Goal: Task Accomplishment & Management: Manage account settings

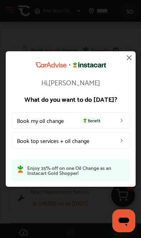
click at [108, 121] on link "Book my oil change Benefit" at bounding box center [70, 120] width 118 height 16
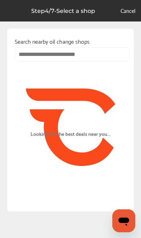
click at [89, 51] on input "text" at bounding box center [72, 54] width 115 height 14
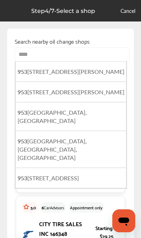
type input "*****"
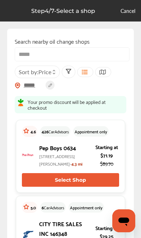
click at [84, 51] on input "*****" at bounding box center [72, 54] width 115 height 14
click at [73, 58] on input "*****" at bounding box center [72, 54] width 115 height 14
click at [103, 74] on icon at bounding box center [102, 72] width 7 height 6
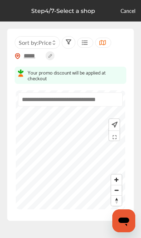
click at [33, 56] on input "*****" at bounding box center [32, 56] width 25 height 8
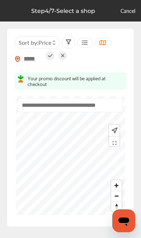
click at [62, 54] on icon at bounding box center [62, 55] width 3 height 3
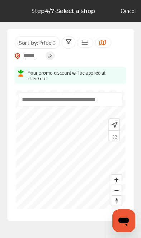
click at [52, 55] on circle at bounding box center [49, 55] width 9 height 9
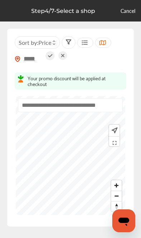
click at [36, 61] on input "*****" at bounding box center [32, 59] width 25 height 8
type input "*****"
click at [48, 48] on div "Sort by : Price" at bounding box center [37, 42] width 45 height 13
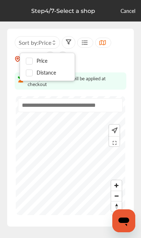
click at [104, 64] on div "***** Sort by : Price" at bounding box center [70, 52] width 111 height 33
click at [36, 59] on div at bounding box center [31, 61] width 11 height 6
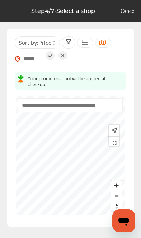
click at [49, 57] on icon at bounding box center [50, 55] width 4 height 3
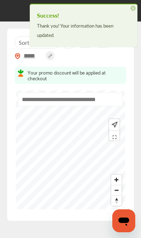
click at [112, 119] on div at bounding box center [114, 129] width 10 height 21
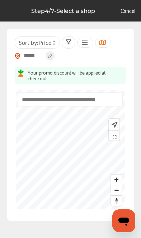
click at [117, 126] on img at bounding box center [114, 125] width 8 height 8
click at [58, 168] on img "Map marker" at bounding box center [54, 163] width 12 height 12
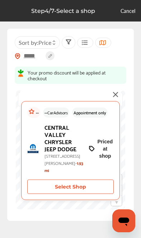
click at [76, 189] on button "Select Shop" at bounding box center [70, 186] width 86 height 14
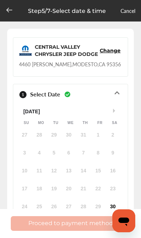
scroll to position [51, 0]
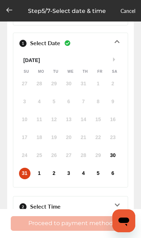
click at [28, 177] on div "31" at bounding box center [24, 173] width 11 height 11
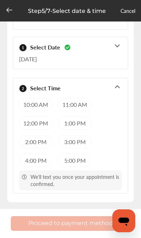
scroll to position [48, 0]
click at [128, 8] on link "Cancel" at bounding box center [127, 10] width 15 height 7
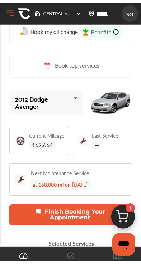
scroll to position [43, 0]
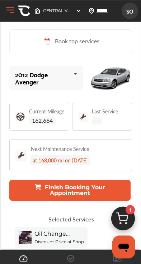
click at [39, 123] on span "162,664" at bounding box center [42, 121] width 26 height 8
click at [75, 77] on icon at bounding box center [75, 73] width 12 height 15
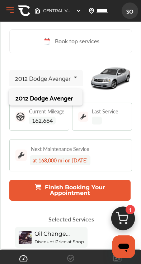
click at [67, 99] on div "2012 Dodge Avenger" at bounding box center [45, 97] width 60 height 7
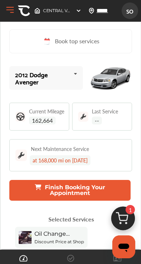
click at [48, 120] on span "162,664" at bounding box center [42, 121] width 26 height 8
click at [25, 120] on img at bounding box center [20, 117] width 10 height 10
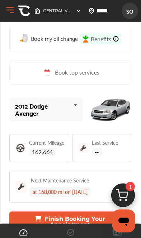
scroll to position [0, 0]
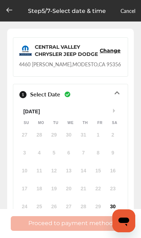
scroll to position [48, 0]
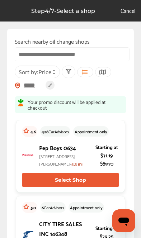
click at [78, 186] on button "Select Shop" at bounding box center [70, 180] width 97 height 14
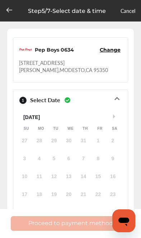
scroll to position [50, 0]
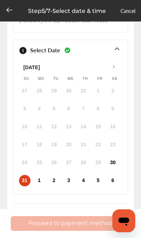
click at [122, 156] on div "1 Select Date Aug 31, 2025 Next Month August 2025 Su Mo Tu We Th Fr Sa 27 28 29…" at bounding box center [70, 117] width 115 height 155
click at [117, 157] on div "30" at bounding box center [112, 162] width 11 height 11
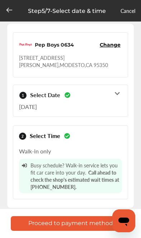
scroll to position [0, 0]
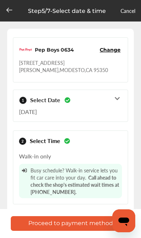
click at [0, 0] on span "Call ahead to check the shop's estimated wait times at 345-556-6784." at bounding box center [0, 0] width 0 height 0
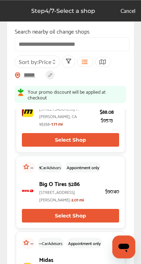
scroll to position [310, 0]
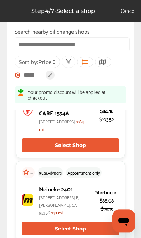
click at [87, 152] on button "Select Shop" at bounding box center [70, 145] width 97 height 14
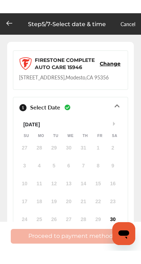
scroll to position [22, 0]
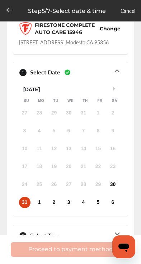
click at [116, 185] on div "30" at bounding box center [112, 184] width 11 height 11
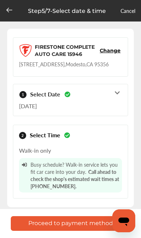
scroll to position [6, 0]
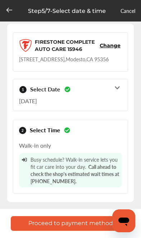
click at [113, 91] on div "1 Select Date Aug 30, 2025" at bounding box center [70, 95] width 103 height 26
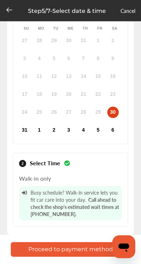
click at [26, 134] on div "31" at bounding box center [24, 130] width 11 height 11
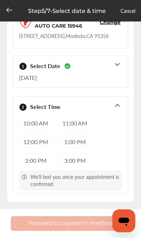
scroll to position [0, 0]
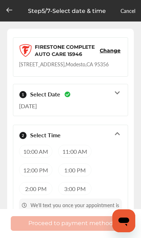
click at [103, 53] on span "Change" at bounding box center [110, 50] width 21 height 7
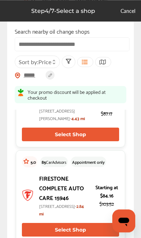
scroll to position [111, 0]
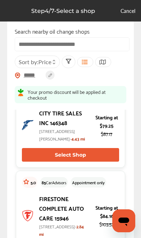
click at [88, 161] on button "Select Shop" at bounding box center [70, 155] width 97 height 14
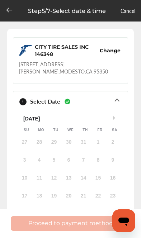
scroll to position [60, 0]
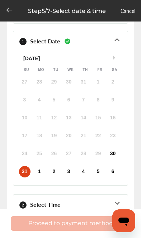
click at [111, 156] on div "27 28 29 30 31 1 2 3 4 5 6 7 8 9 10 11 12 13 14 15 16 17 18 19 20 21 22 23 24 2…" at bounding box center [68, 127] width 103 height 104
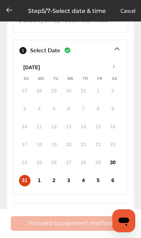
click at [119, 209] on icon at bounding box center [116, 212] width 7 height 6
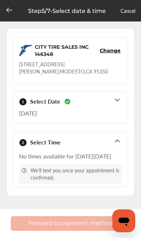
scroll to position [0, 0]
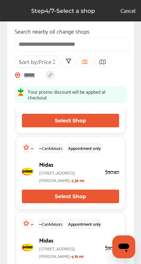
scroll to position [399, 0]
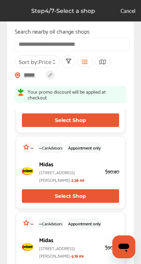
click at [59, 203] on button "Select Shop" at bounding box center [70, 196] width 97 height 14
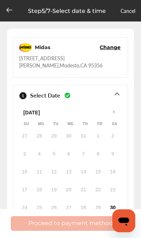
click at [116, 202] on div "30" at bounding box center [112, 207] width 11 height 11
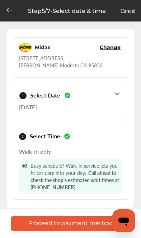
scroll to position [0, 0]
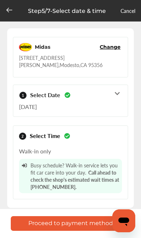
click at [0, 0] on span "Call ahead to check the shop's estimated wait times at 345-556-6784." at bounding box center [0, 0] width 0 height 0
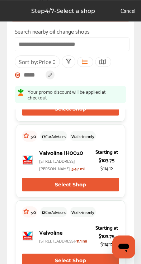
scroll to position [777, 0]
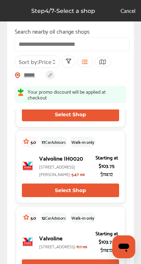
click at [98, 127] on div "5.0 42 CarAdvisors Walk-in only Valvoline IH0018 5200 Squire Wells Way, Riverba…" at bounding box center [70, 90] width 109 height 73
click at [84, 121] on button "Select Shop" at bounding box center [70, 115] width 97 height 14
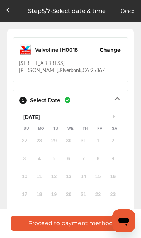
click at [114, 207] on div "30" at bounding box center [112, 212] width 11 height 11
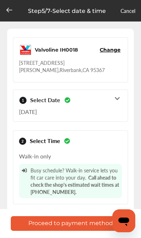
scroll to position [5, 0]
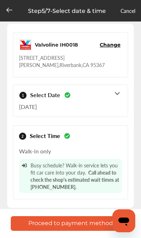
click at [77, 225] on button "Proceed to payment method" at bounding box center [70, 223] width 119 height 15
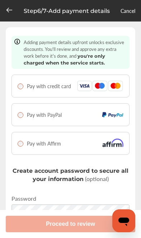
click at [27, 146] on span "Pay with Affirm" at bounding box center [44, 143] width 34 height 7
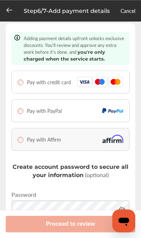
scroll to position [52, 0]
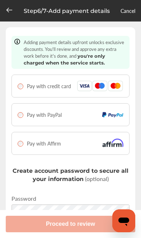
click at [28, 146] on span "Pay with Affirm" at bounding box center [44, 143] width 34 height 7
click at [24, 84] on div "Pay with credit card" at bounding box center [44, 85] width 53 height 7
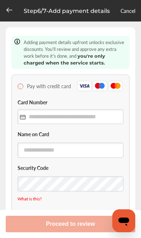
click at [92, 115] on input "text" at bounding box center [71, 116] width 106 height 15
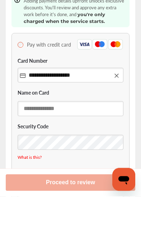
click at [97, 142] on input "text" at bounding box center [71, 149] width 106 height 15
type input "**********"
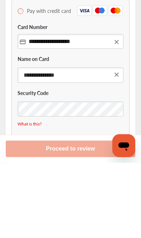
type input "**********"
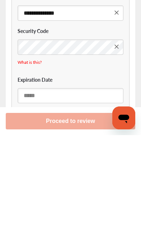
click at [77, 191] on input "text" at bounding box center [71, 198] width 106 height 15
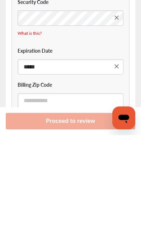
type input "*****"
click at [81, 196] on input "text" at bounding box center [71, 203] width 106 height 15
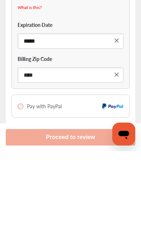
type input "*****"
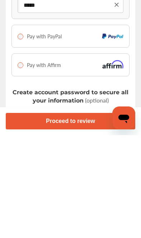
click at [79, 215] on button "Proceed to review" at bounding box center [70, 223] width 129 height 16
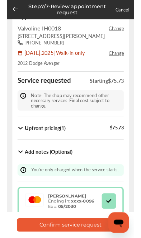
scroll to position [66, 0]
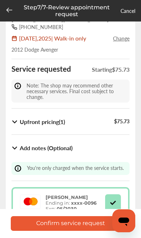
click at [75, 227] on button "Confirm service request" at bounding box center [70, 223] width 119 height 15
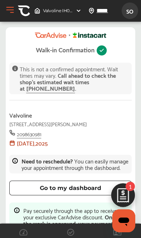
click at [126, 192] on img at bounding box center [123, 197] width 34 height 34
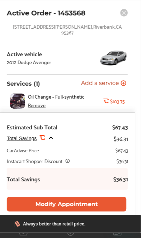
scroll to position [19, 0]
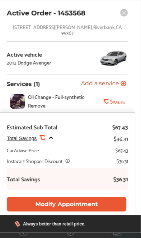
click at [109, 203] on button "Modify Appointment" at bounding box center [66, 204] width 119 height 15
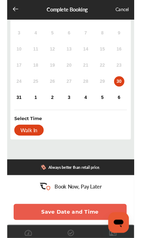
scroll to position [101, 0]
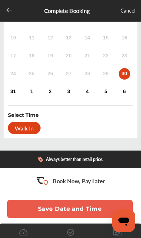
click at [122, 11] on div "Cancel" at bounding box center [127, 10] width 15 height 9
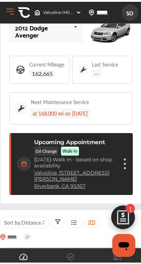
scroll to position [29, 0]
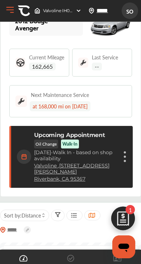
click at [126, 152] on div "Cancel appointment Modify appointment Show details" at bounding box center [124, 156] width 4 height 13
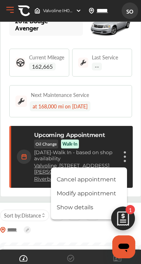
click at [79, 210] on li "Show details" at bounding box center [89, 207] width 76 height 13
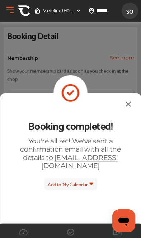
click at [84, 180] on span "Add to My Calendar" at bounding box center [68, 184] width 40 height 8
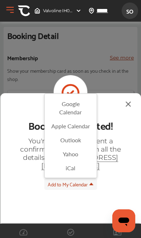
click at [78, 183] on button "Add to My Calendar" at bounding box center [70, 184] width 53 height 12
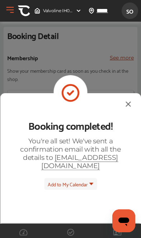
click at [103, 156] on div "You're all set! We've sent a confirmation email with all the details to [EMAIL_…" at bounding box center [70, 153] width 107 height 33
click at [124, 10] on span "SO" at bounding box center [129, 10] width 13 height 13
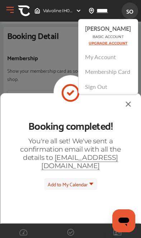
click at [100, 67] on link "Membership Card" at bounding box center [107, 71] width 45 height 8
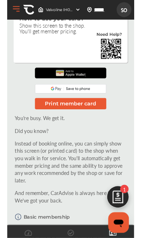
scroll to position [134, 0]
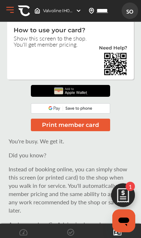
click at [89, 93] on img at bounding box center [71, 91] width 38 height 12
click at [96, 126] on button "Print member card" at bounding box center [70, 124] width 79 height 13
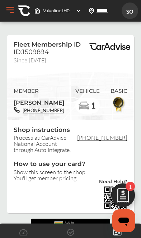
click at [30, 10] on img at bounding box center [24, 11] width 12 height 12
click at [15, 14] on button "Open Menu" at bounding box center [10, 10] width 11 height 11
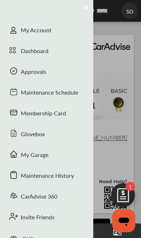
scroll to position [10, 0]
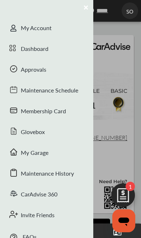
click at [49, 194] on div "CarAdvise 360" at bounding box center [46, 194] width 93 height 21
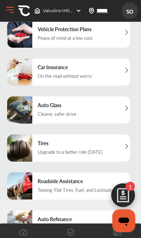
scroll to position [39, 0]
click at [106, 161] on div "Tires Upgrade to a better ride today" at bounding box center [68, 147] width 123 height 27
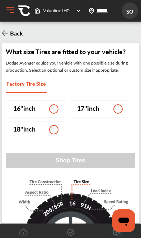
scroll to position [26, 0]
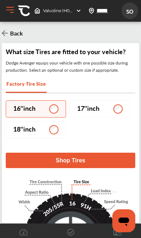
click at [121, 152] on button "Shop Tires" at bounding box center [70, 159] width 129 height 15
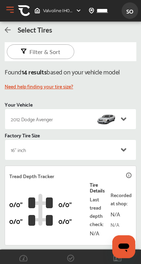
scroll to position [234, 0]
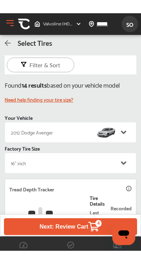
scroll to position [216, 0]
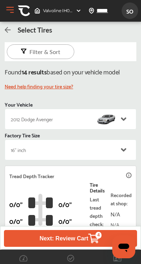
click at [94, 235] on icon at bounding box center [93, 238] width 11 height 13
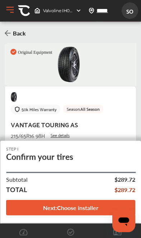
scroll to position [41, 0]
click at [114, 156] on div "4 1 2 3 4" at bounding box center [115, 165] width 23 height 18
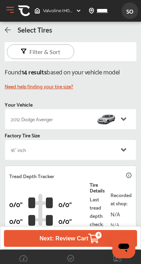
scroll to position [1384, 0]
click at [96, 236] on span "4" at bounding box center [98, 235] width 6 height 7
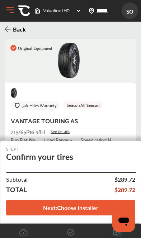
scroll to position [2, 0]
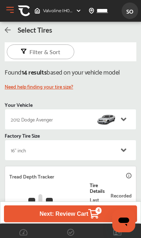
click at [130, 15] on span "SO" at bounding box center [129, 10] width 13 height 13
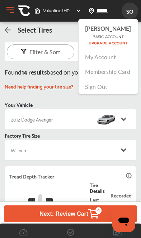
click at [108, 60] on link "My Account" at bounding box center [100, 57] width 31 height 8
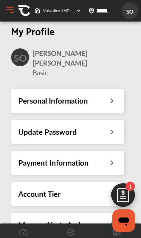
scroll to position [49, 0]
click at [99, 96] on div "Personal Information" at bounding box center [67, 100] width 98 height 9
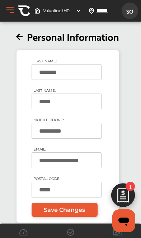
click at [24, 34] on icon at bounding box center [21, 37] width 11 height 8
click at [18, 35] on icon at bounding box center [19, 37] width 6 height 8
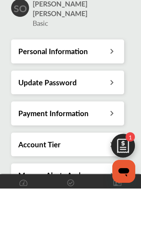
scroll to position [49, 0]
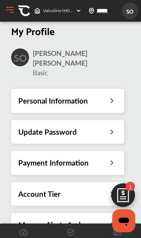
click at [96, 189] on div "Account Tier" at bounding box center [67, 193] width 98 height 9
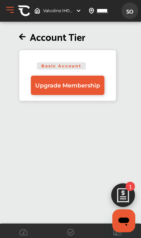
click at [78, 81] on link "Upgrade Membership" at bounding box center [67, 85] width 73 height 19
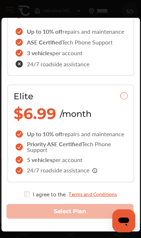
click at [133, 129] on div "Elite $6.99 /month Up to 10% off repairs and maintenance Priority ASE Certified…" at bounding box center [70, 133] width 127 height 98
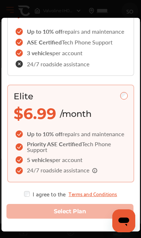
scroll to position [226, 0]
click at [34, 194] on div "I agree to the Terms and Conditions" at bounding box center [70, 194] width 93 height 6
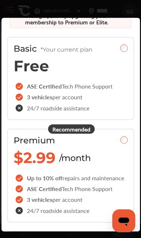
scroll to position [32, 0]
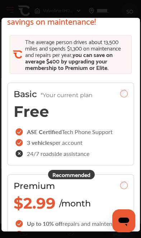
click at [108, 137] on div "ASE Certified Tech Phone Support" at bounding box center [64, 131] width 101 height 11
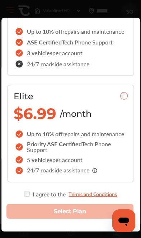
scroll to position [49, 0]
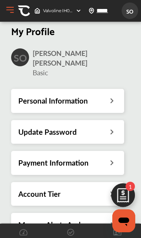
click at [103, 158] on div "Payment Information" at bounding box center [67, 162] width 98 height 9
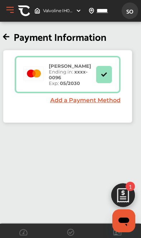
click at [13, 10] on button "Open Menu" at bounding box center [10, 10] width 11 height 11
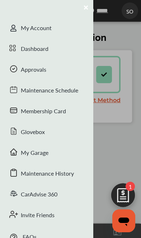
click at [34, 48] on div "Dashboard" at bounding box center [46, 49] width 93 height 21
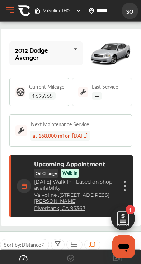
scroll to position [108, 0]
click at [125, 185] on figure at bounding box center [124, 186] width 2 height 2
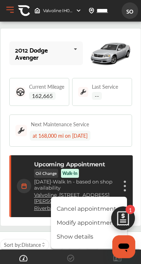
click at [80, 231] on li "Show details" at bounding box center [89, 237] width 76 height 13
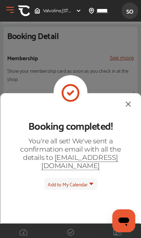
click at [79, 180] on span "Add to My Calendar" at bounding box center [68, 184] width 40 height 8
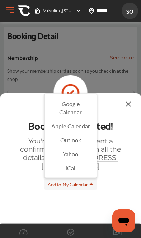
click at [75, 100] on li "Google Calendar" at bounding box center [70, 108] width 52 height 22
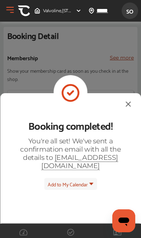
click at [123, 108] on img at bounding box center [127, 103] width 9 height 9
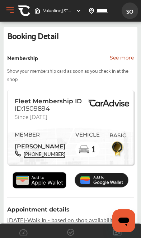
click at [120, 59] on p "See more" at bounding box center [122, 57] width 24 height 7
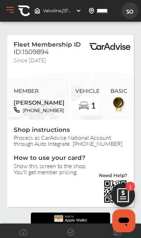
scroll to position [100, 0]
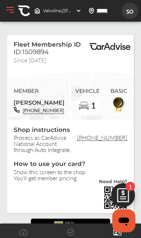
click at [62, 8] on div "Valvoline , 5200 Squire Wells Way Riverbank , CA 95367" at bounding box center [58, 10] width 53 height 11
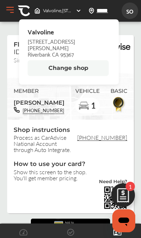
click at [53, 51] on span "Riverbank CA 95367" at bounding box center [69, 54] width 82 height 6
click at [8, 8] on button "Open Menu" at bounding box center [10, 10] width 11 height 11
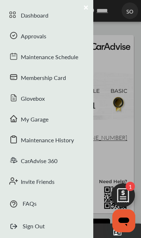
scroll to position [43, 0]
click at [121, 161] on div at bounding box center [70, 119] width 141 height 238
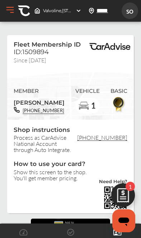
click at [123, 194] on img at bounding box center [123, 197] width 34 height 34
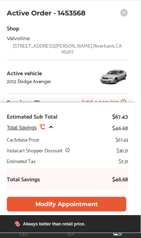
scroll to position [0, 0]
click at [88, 75] on div "Active vehicle 2012 Dodge Avenger" at bounding box center [67, 76] width 121 height 21
click at [121, 100] on icon at bounding box center [123, 102] width 5 height 5
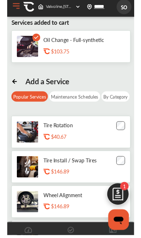
scroll to position [231, 0]
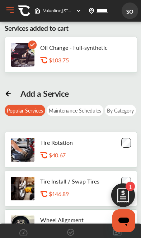
click at [109, 185] on img at bounding box center [123, 197] width 34 height 34
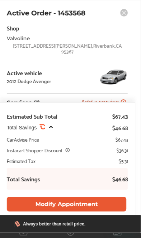
click at [127, 146] on div "$36.31" at bounding box center [121, 149] width 11 height 7
click at [118, 99] on span "Add a service" at bounding box center [100, 102] width 38 height 7
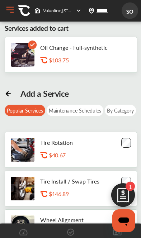
scroll to position [142, 0]
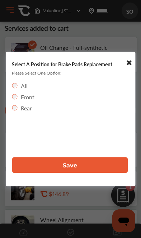
click at [105, 165] on button "Save" at bounding box center [70, 165] width 116 height 16
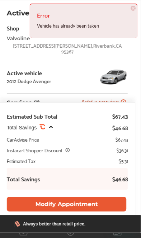
click at [50, 124] on icon at bounding box center [51, 127] width 6 height 6
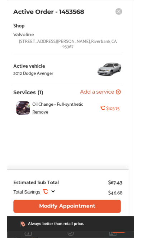
scroll to position [231, 0]
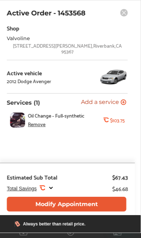
click at [85, 211] on button "Modify Appointment" at bounding box center [66, 204] width 119 height 15
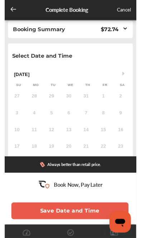
scroll to position [121, 0]
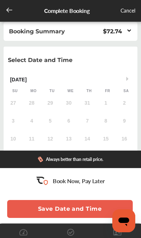
click at [26, 223] on div "Walk In" at bounding box center [24, 229] width 33 height 13
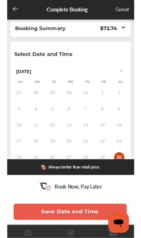
scroll to position [120, 0]
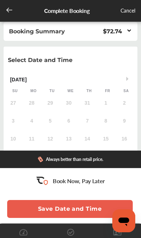
click at [82, 212] on button "Save Date and Time" at bounding box center [69, 209] width 125 height 18
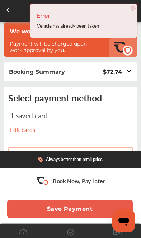
click at [135, 9] on span "×" at bounding box center [132, 8] width 5 height 5
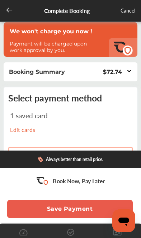
click at [134, 14] on div "Cancel" at bounding box center [127, 10] width 15 height 9
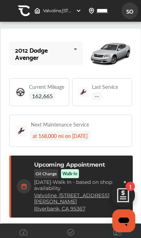
scroll to position [100, 0]
click at [47, 198] on link "Valvoline , 5200 Squire Wells Way" at bounding box center [75, 198] width 83 height 12
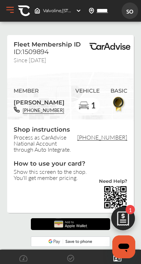
click at [127, 218] on img at bounding box center [123, 220] width 34 height 34
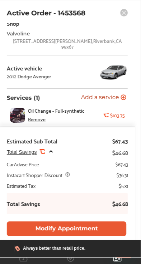
scroll to position [4, 0]
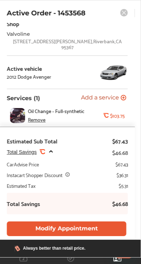
click at [68, 176] on icon at bounding box center [68, 175] width 4 height 4
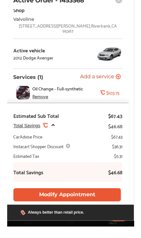
scroll to position [184, 0]
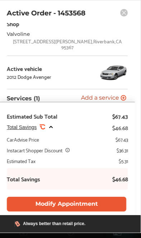
click at [124, 7] on div "Active Order - 1453568 Shop Valvoline 5200 Squire Wells Way , Riverbank , CA 95…" at bounding box center [67, 116] width 147 height 233
click at [125, 15] on rect at bounding box center [124, 13] width 8 height 8
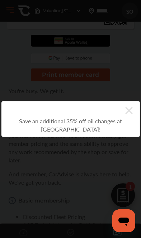
scroll to position [0, 0]
click at [66, 125] on div "Save an additional 35% off oil changes at Valvoline!" at bounding box center [70, 125] width 138 height 16
click at [129, 114] on icon at bounding box center [128, 110] width 7 height 11
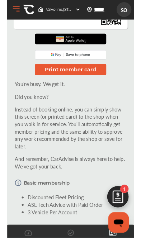
scroll to position [184, 0]
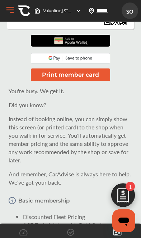
click at [120, 236] on span at bounding box center [117, 232] width 11 height 11
click at [24, 232] on icon at bounding box center [23, 231] width 8 height 7
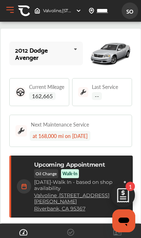
click at [72, 233] on icon at bounding box center [70, 231] width 7 height 7
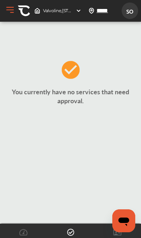
click at [111, 233] on link at bounding box center [117, 232] width 18 height 8
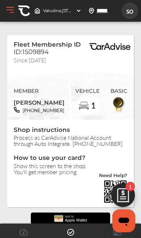
scroll to position [100, 0]
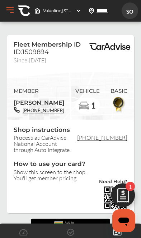
click at [135, 9] on span "SO" at bounding box center [129, 10] width 13 height 13
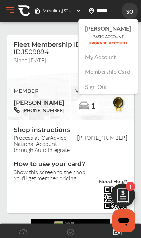
click at [8, 8] on button "Open Menu" at bounding box center [10, 10] width 11 height 11
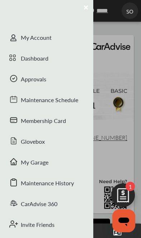
click at [33, 85] on div "Approvals" at bounding box center [46, 79] width 93 height 21
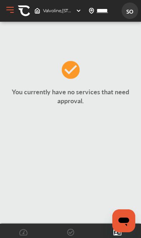
click at [65, 11] on span "Valvoline , [STREET_ADDRESS][PERSON_NAME]" at bounding box center [112, 10] width 139 height 5
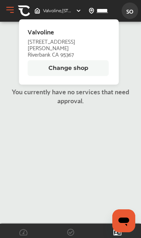
click at [134, 9] on span "SO" at bounding box center [129, 10] width 13 height 13
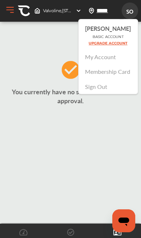
click at [103, 232] on div at bounding box center [70, 230] width 141 height 14
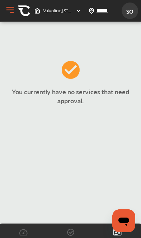
click at [69, 224] on div at bounding box center [70, 226] width 18 height 7
click at [70, 231] on icon at bounding box center [70, 231] width 7 height 7
click at [19, 228] on icon at bounding box center [23, 231] width 8 height 7
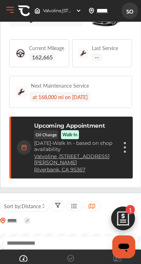
scroll to position [39, 0]
click at [123, 144] on div "Cancel appointment Modify appointment Show details" at bounding box center [124, 147] width 4 height 13
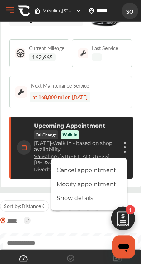
click at [83, 203] on li "Show details" at bounding box center [89, 198] width 76 height 13
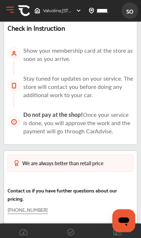
scroll to position [467, 0]
click at [15, 223] on link "Read more" at bounding box center [22, 225] width 28 height 6
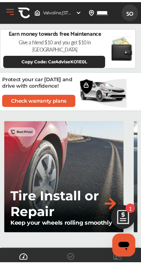
scroll to position [768, 0]
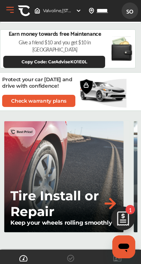
click at [28, 100] on link "Check warranty plans" at bounding box center [38, 101] width 73 height 12
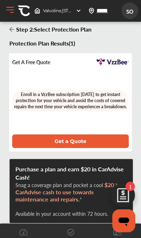
click at [11, 32] on link at bounding box center [11, 29] width 5 height 8
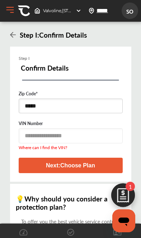
click at [11, 14] on button "Open Menu" at bounding box center [10, 10] width 11 height 11
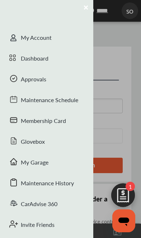
click at [47, 145] on div "Glovebox" at bounding box center [46, 142] width 93 height 21
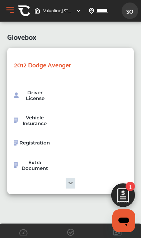
click at [68, 185] on img at bounding box center [70, 183] width 138 height 11
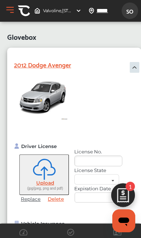
click at [98, 158] on input "text" at bounding box center [98, 160] width 48 height 11
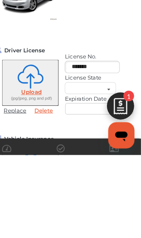
type input "*******"
click at [78, 174] on input "text" at bounding box center [104, 178] width 59 height 8
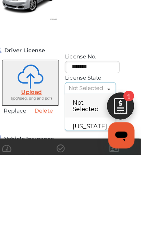
scroll to position [10, 0]
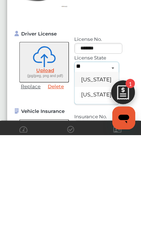
type input "**"
click at [98, 189] on div "California" at bounding box center [96, 196] width 44 height 15
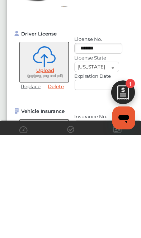
click at [97, 183] on input "text" at bounding box center [103, 188] width 59 height 10
select select "*"
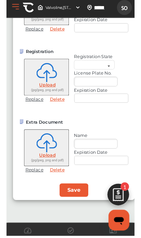
scroll to position [245, 0]
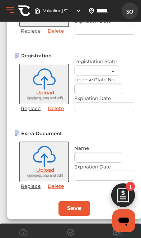
click at [74, 210] on button "Save" at bounding box center [74, 208] width 32 height 15
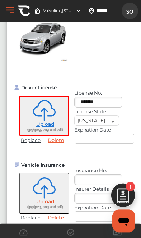
scroll to position [58, 0]
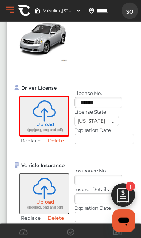
click at [127, 198] on img at bounding box center [123, 197] width 34 height 34
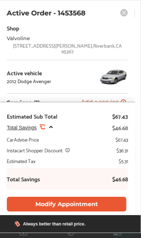
click at [45, 130] on div "Total Savings .st0{fill:#FA4A1C;}" at bounding box center [30, 127] width 47 height 7
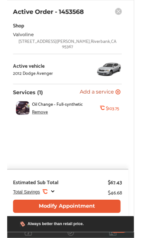
scroll to position [243, 0]
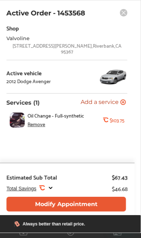
click at [126, 13] on rect at bounding box center [124, 13] width 8 height 8
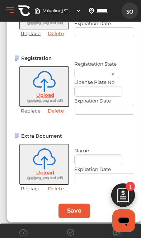
scroll to position [0, 0]
click at [130, 194] on img at bounding box center [123, 197] width 34 height 34
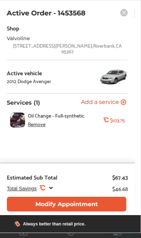
click at [81, 205] on button "Modify Appointment" at bounding box center [66, 204] width 119 height 15
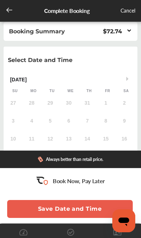
click at [94, 210] on button "Save Date and Time" at bounding box center [69, 209] width 125 height 18
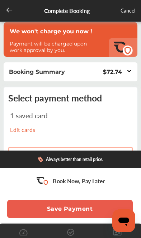
click at [122, 69] on div "$72.74" at bounding box center [116, 72] width 30 height 8
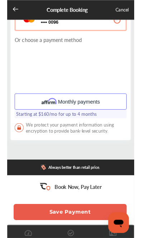
scroll to position [547, 0]
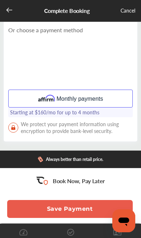
click at [89, 212] on button "Save Payment" at bounding box center [69, 209] width 125 height 18
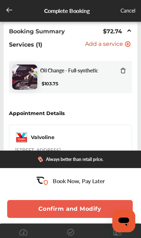
click at [102, 212] on button "Confirm and Modify" at bounding box center [69, 209] width 125 height 18
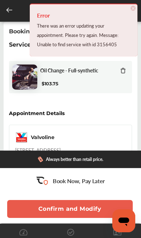
click at [128, 7] on div "Error There was an error updating your appointment. Please try again. Message: …" at bounding box center [83, 30] width 107 height 53
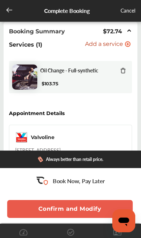
click at [130, 33] on icon at bounding box center [129, 31] width 6 height 6
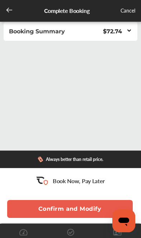
click at [128, 9] on div "Cancel" at bounding box center [127, 10] width 15 height 9
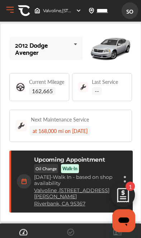
scroll to position [5, 0]
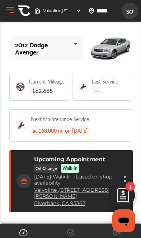
click at [80, 135] on div "at 168,000 mi on 02/06/2026" at bounding box center [60, 130] width 60 height 10
click at [82, 130] on div "at 168,000 mi on 02/06/2026" at bounding box center [60, 130] width 60 height 10
click at [126, 174] on div "Cancel appointment Modify appointment Show details" at bounding box center [124, 180] width 4 height 13
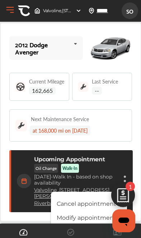
click at [132, 125] on div "2012 Dodge Avenger 2012 Dodge Avenger Current Mileage 162,665 Last Service -- N…" at bounding box center [71, 121] width 140 height 197
click at [8, 14] on button "Open Menu" at bounding box center [10, 10] width 11 height 11
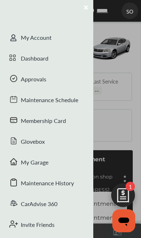
click at [44, 60] on div "Dashboard" at bounding box center [46, 59] width 93 height 21
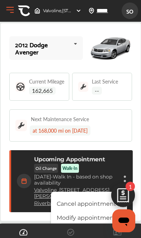
click at [13, 10] on button "Open Menu" at bounding box center [10, 10] width 11 height 11
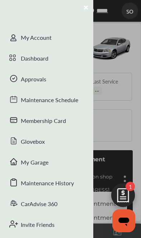
scroll to position [0, 0]
click at [54, 123] on div "Membership Card" at bounding box center [46, 121] width 93 height 21
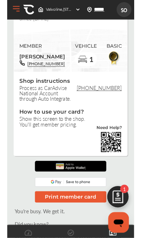
scroll to position [40, 0]
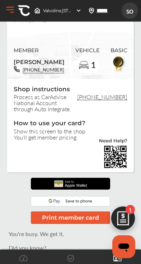
click at [88, 185] on img at bounding box center [71, 184] width 38 height 12
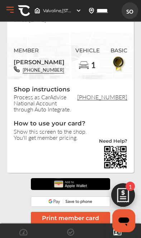
scroll to position [41, 0]
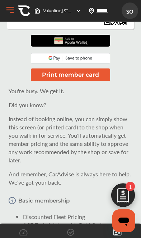
scroll to position [184, 0]
click at [126, 194] on img at bounding box center [123, 197] width 34 height 34
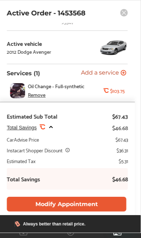
scroll to position [4, 0]
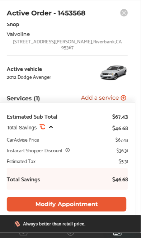
click at [125, 14] on rect at bounding box center [124, 13] width 8 height 8
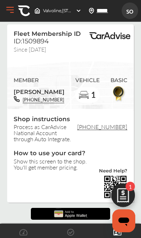
scroll to position [0, 0]
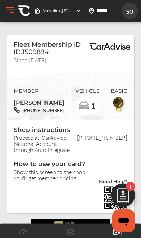
click at [8, 14] on button "Open Menu" at bounding box center [10, 10] width 11 height 11
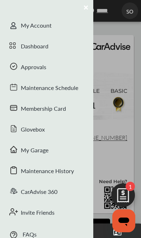
click at [90, 110] on div "Membership Card" at bounding box center [46, 109] width 93 height 21
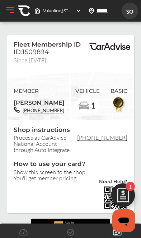
scroll to position [43, 0]
click at [5, 11] on button "Open Menu" at bounding box center [10, 10] width 11 height 11
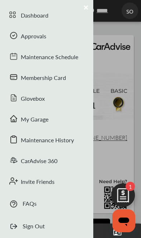
click at [17, 120] on icon at bounding box center [13, 118] width 9 height 9
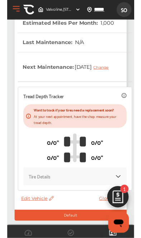
scroll to position [28, 0]
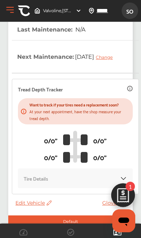
click at [39, 206] on span "Edit Vehicle" at bounding box center [33, 202] width 36 height 6
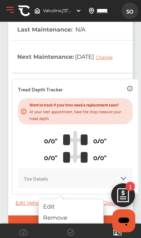
click at [49, 205] on div "Edit" at bounding box center [71, 206] width 64 height 11
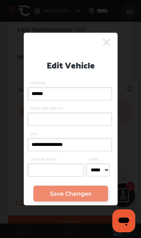
click at [39, 92] on input "******" at bounding box center [70, 93] width 84 height 13
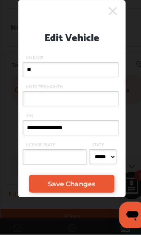
type input "*"
type input "******"
click at [82, 112] on input "MILES PER MONTH" at bounding box center [70, 118] width 84 height 13
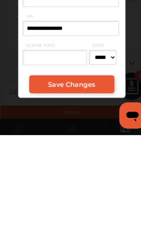
scroll to position [156, 0]
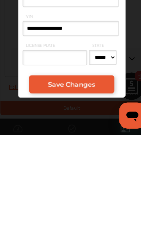
click at [52, 163] on input "LICENSE PLATE" at bounding box center [56, 169] width 57 height 13
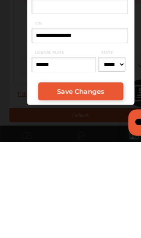
type input "*******"
click at [86, 185] on link "Save Changes" at bounding box center [70, 193] width 74 height 16
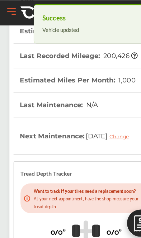
scroll to position [0, 0]
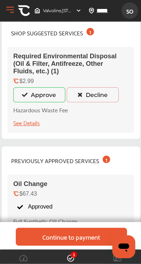
scroll to position [108, 0]
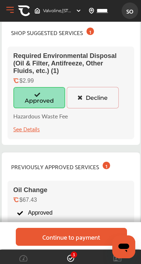
click at [25, 99] on button "Approved" at bounding box center [39, 97] width 52 height 21
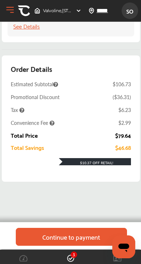
click at [82, 234] on div "Continue to payment" at bounding box center [71, 236] width 58 height 7
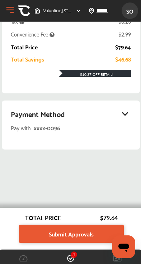
click at [91, 231] on span "Submit Approvals" at bounding box center [71, 234] width 45 height 10
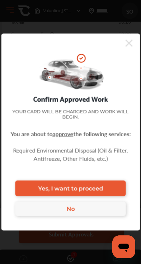
click at [111, 190] on link "Yes, I want to proceed" at bounding box center [70, 189] width 110 height 16
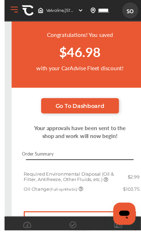
scroll to position [41, 0]
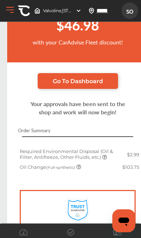
click at [115, 181] on div "Required Environmental Disposal (Oil & Filter, Antifreeze, Other Fluids, etc.) …" at bounding box center [77, 160] width 141 height 42
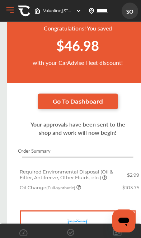
scroll to position [0, 0]
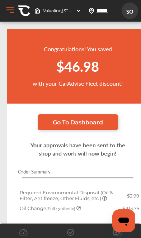
click at [53, 123] on span "Go To Dashboard" at bounding box center [78, 122] width 50 height 7
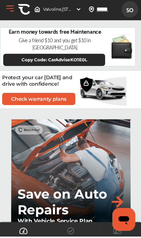
scroll to position [788, 0]
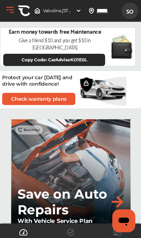
click at [104, 144] on div "Save on Auto Repairs With Vehicle Service Plan" at bounding box center [74, 174] width 126 height 112
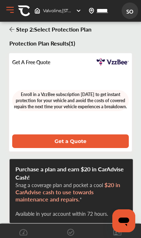
click at [8, 7] on button "Open Menu" at bounding box center [10, 10] width 11 height 11
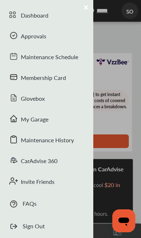
scroll to position [43, 0]
click at [14, 97] on icon at bounding box center [13, 97] width 9 height 9
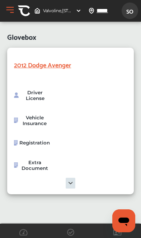
click at [5, 11] on button "Open Menu" at bounding box center [10, 10] width 11 height 11
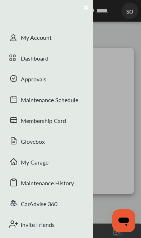
click at [18, 36] on span at bounding box center [14, 38] width 11 height 11
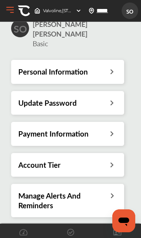
scroll to position [49, 0]
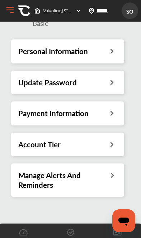
click at [82, 170] on h3 "Manage Alerts And Reminders" at bounding box center [63, 179] width 91 height 19
